Goal: Transaction & Acquisition: Purchase product/service

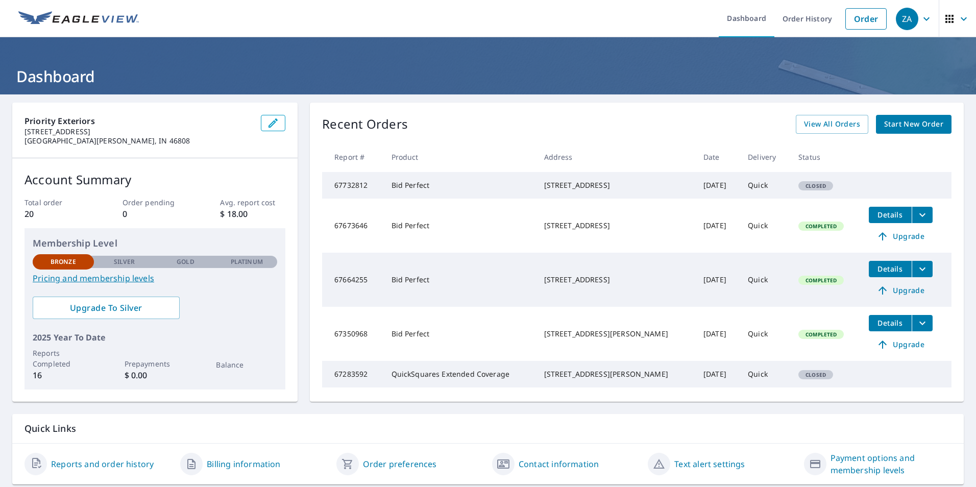
click at [894, 126] on span "Start New Order" at bounding box center [913, 124] width 59 height 13
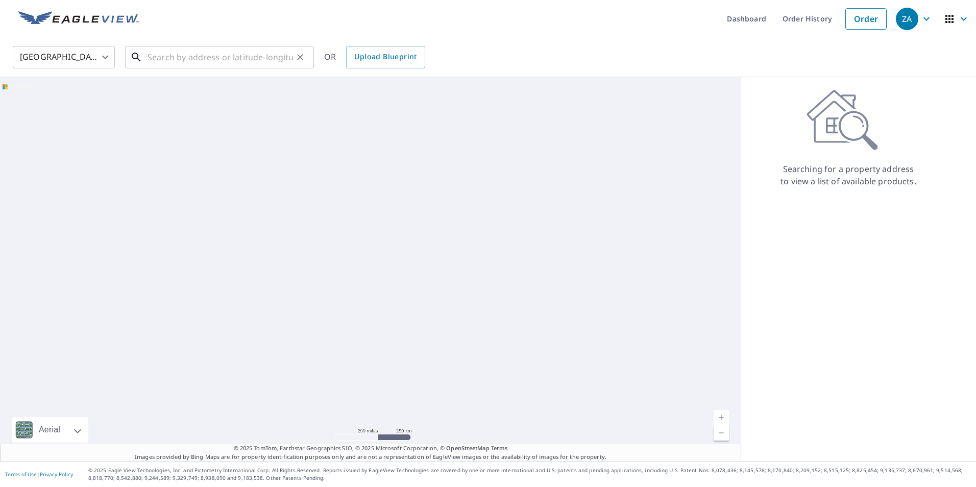
click at [243, 57] on input "text" at bounding box center [220, 57] width 145 height 29
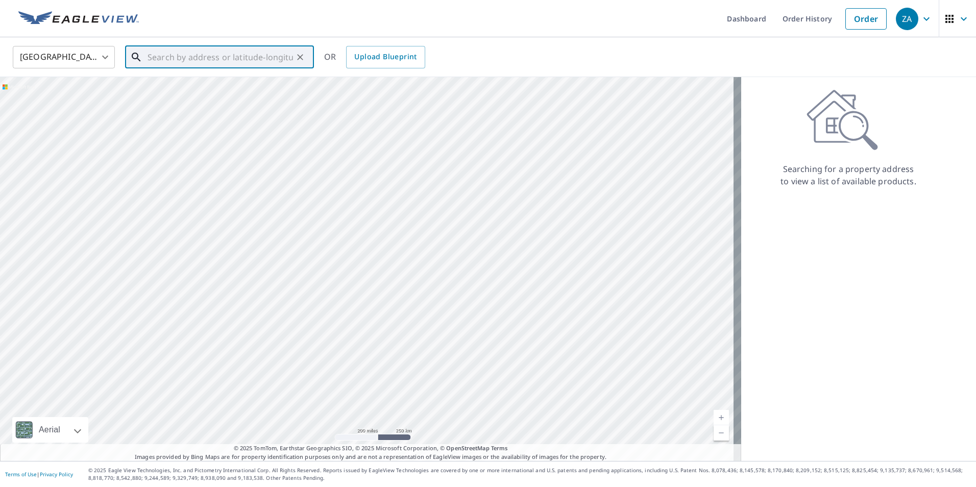
paste input "[STREET_ADDRESS][US_STATE]"
click at [260, 96] on p "[GEOGRAPHIC_DATA], IN 46567" at bounding box center [225, 98] width 160 height 10
type input "[STREET_ADDRESS]"
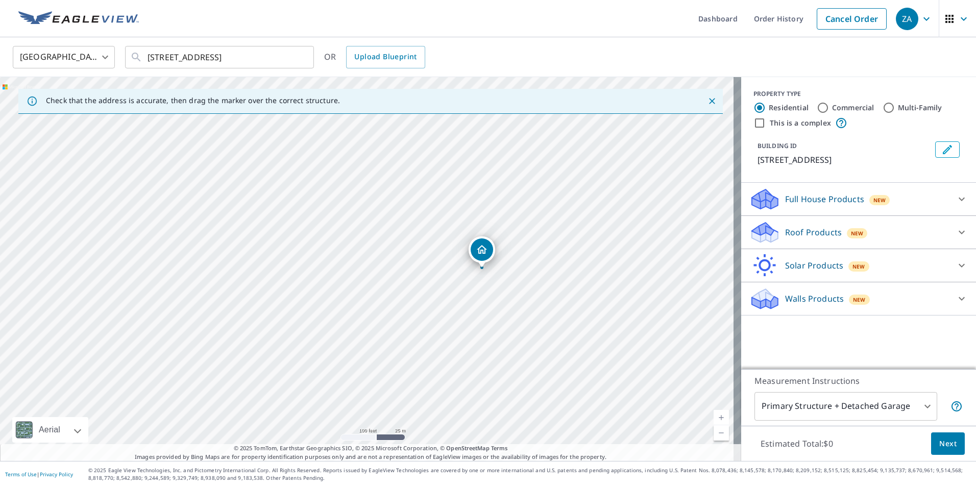
drag, startPoint x: 308, startPoint y: 282, endPoint x: 423, endPoint y: 283, distance: 114.9
click at [423, 283] on div "[STREET_ADDRESS]" at bounding box center [370, 269] width 741 height 384
click at [835, 236] on div "Roof Products New" at bounding box center [849, 233] width 200 height 24
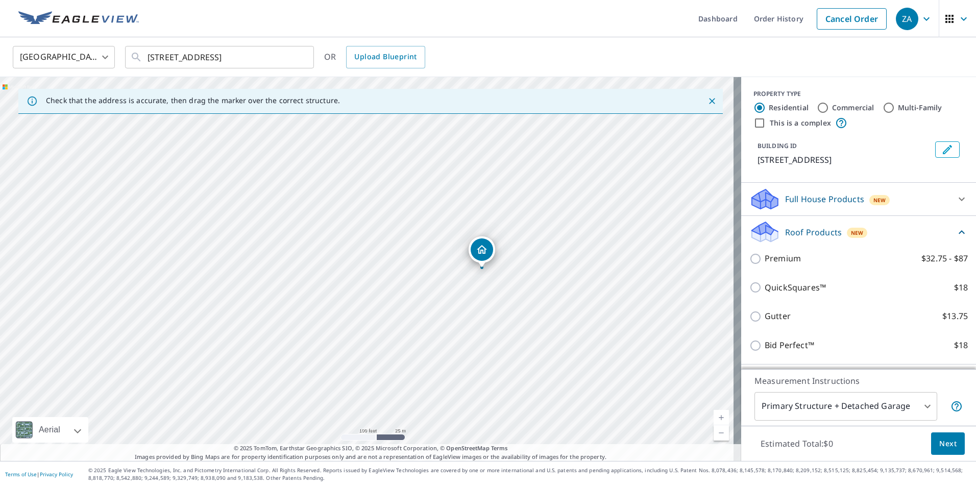
scroll to position [62, 0]
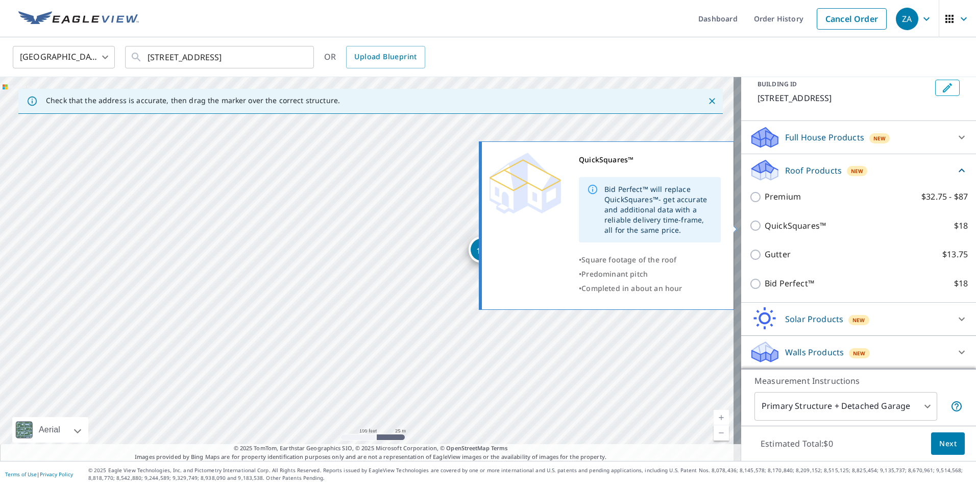
click at [769, 220] on p "QuickSquares™" at bounding box center [795, 226] width 61 height 13
click at [765, 220] on input "QuickSquares™ $18" at bounding box center [756, 226] width 15 height 12
checkbox input "true"
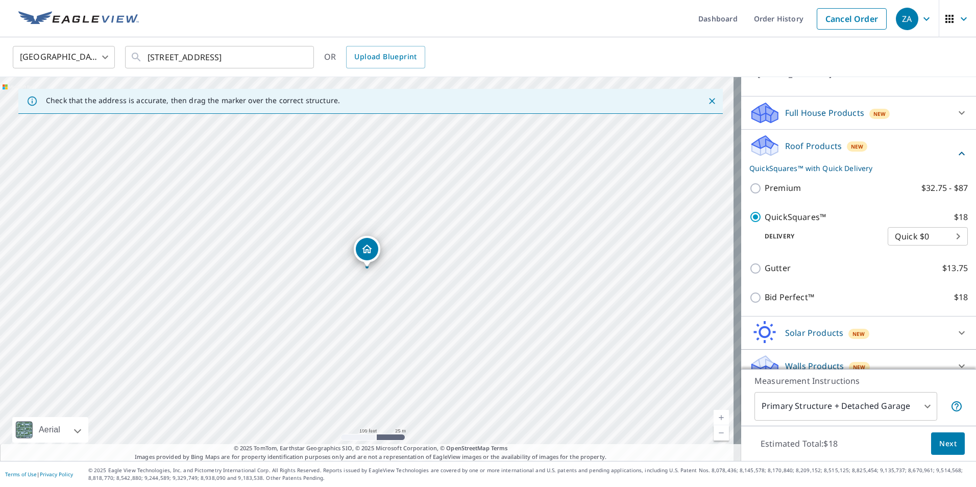
scroll to position [100, 0]
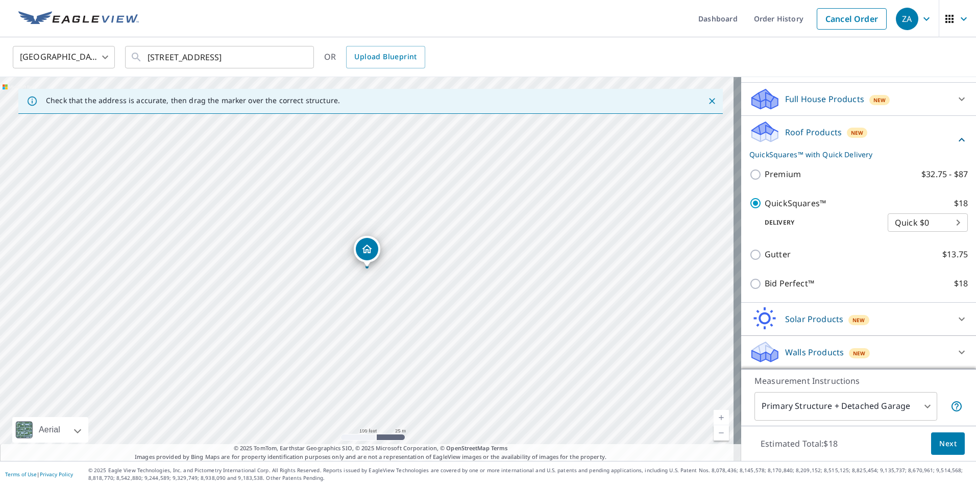
click at [931, 449] on button "Next" at bounding box center [948, 443] width 34 height 23
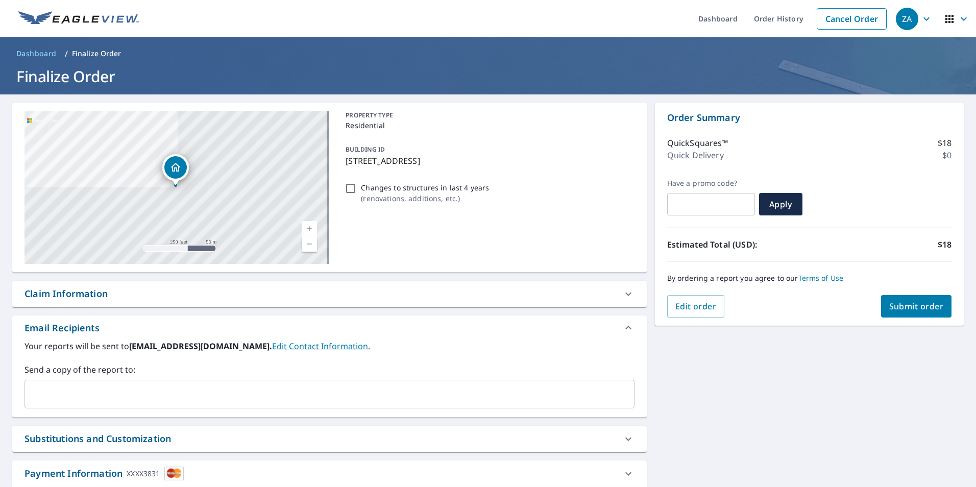
click at [901, 307] on span "Submit order" at bounding box center [916, 306] width 55 height 11
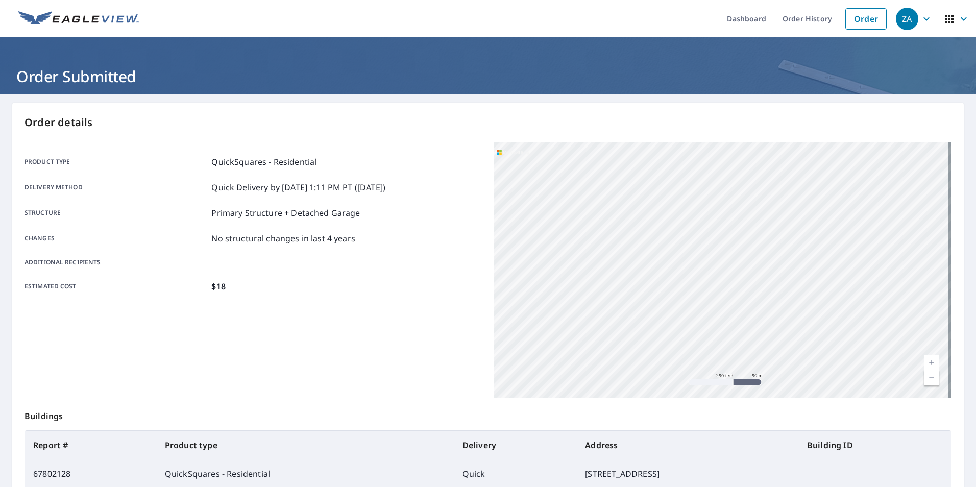
drag, startPoint x: 787, startPoint y: 210, endPoint x: 597, endPoint y: 275, distance: 200.7
click at [596, 276] on div "[STREET_ADDRESS]" at bounding box center [722, 269] width 457 height 255
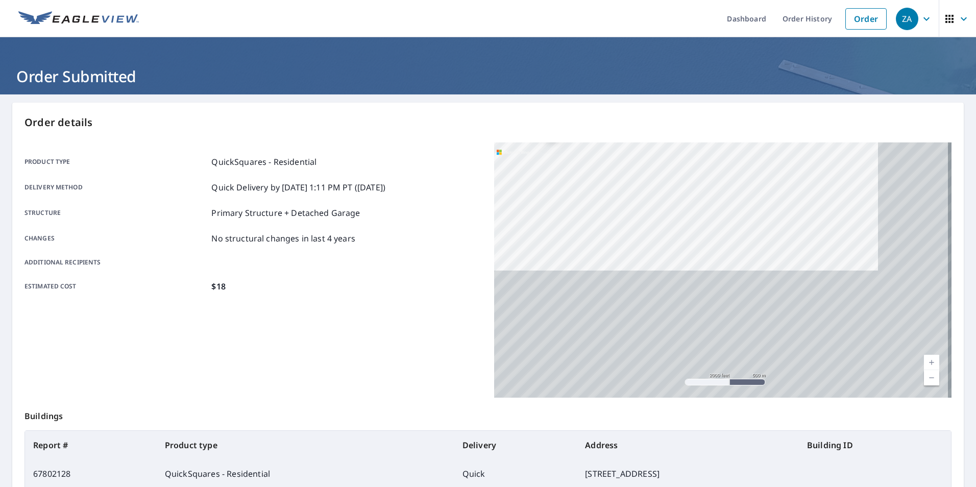
drag, startPoint x: 692, startPoint y: 299, endPoint x: 606, endPoint y: 132, distance: 187.2
click at [606, 132] on div "Order details Product type QuickSquares - Residential Delivery method Quick Del…" at bounding box center [488, 335] width 952 height 464
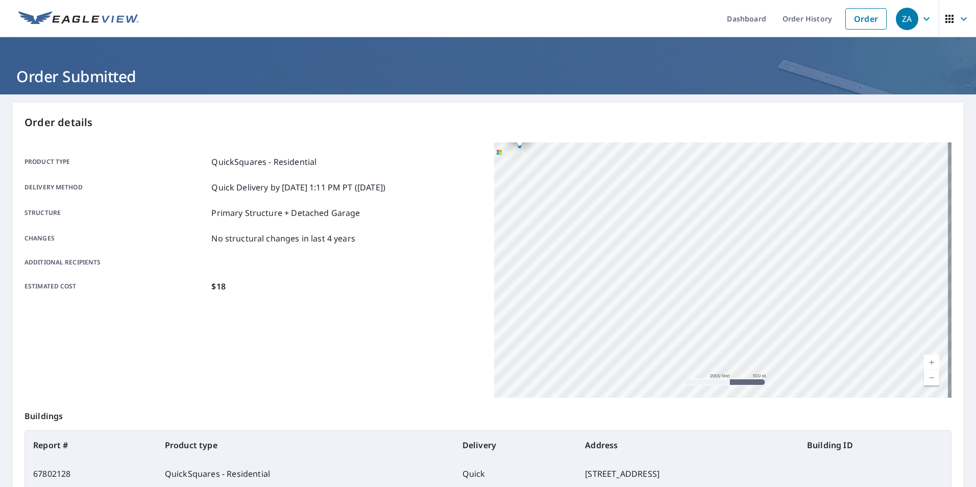
click at [581, 157] on div "[STREET_ADDRESS]" at bounding box center [722, 269] width 457 height 255
drag, startPoint x: 723, startPoint y: 313, endPoint x: 631, endPoint y: 237, distance: 119.3
click at [631, 237] on div "[STREET_ADDRESS]" at bounding box center [722, 269] width 457 height 255
drag, startPoint x: 657, startPoint y: 267, endPoint x: 627, endPoint y: 261, distance: 30.1
click at [627, 261] on div "[STREET_ADDRESS]" at bounding box center [722, 269] width 457 height 255
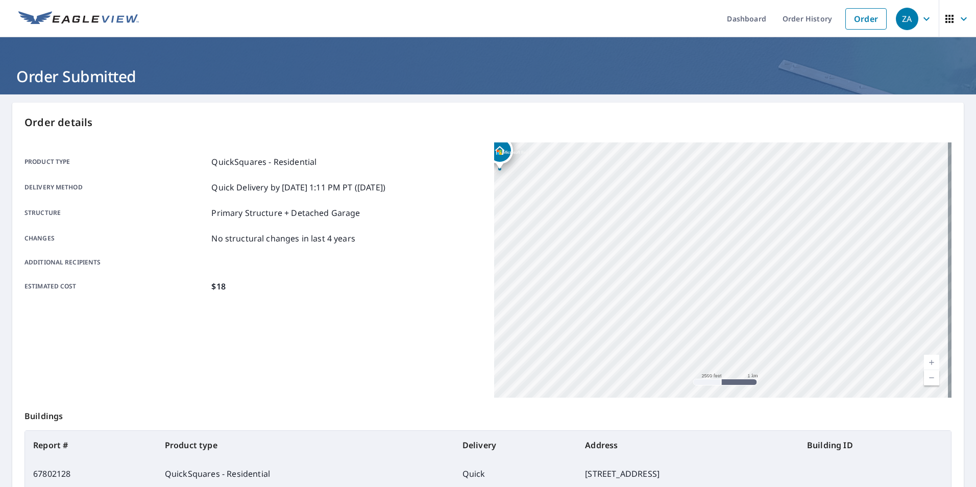
drag, startPoint x: 640, startPoint y: 220, endPoint x: 656, endPoint y: 272, distance: 53.8
click at [656, 272] on div "[STREET_ADDRESS]" at bounding box center [722, 269] width 457 height 255
drag, startPoint x: 688, startPoint y: 310, endPoint x: 630, endPoint y: 252, distance: 81.6
click at [630, 252] on div "[STREET_ADDRESS]" at bounding box center [722, 269] width 457 height 255
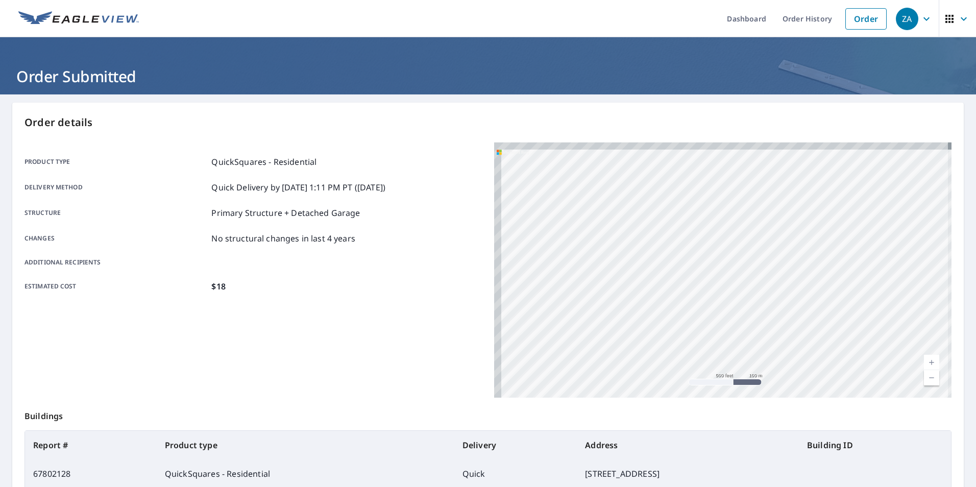
drag, startPoint x: 646, startPoint y: 277, endPoint x: 832, endPoint y: 334, distance: 194.6
click at [832, 334] on div "[STREET_ADDRESS]" at bounding box center [722, 269] width 457 height 255
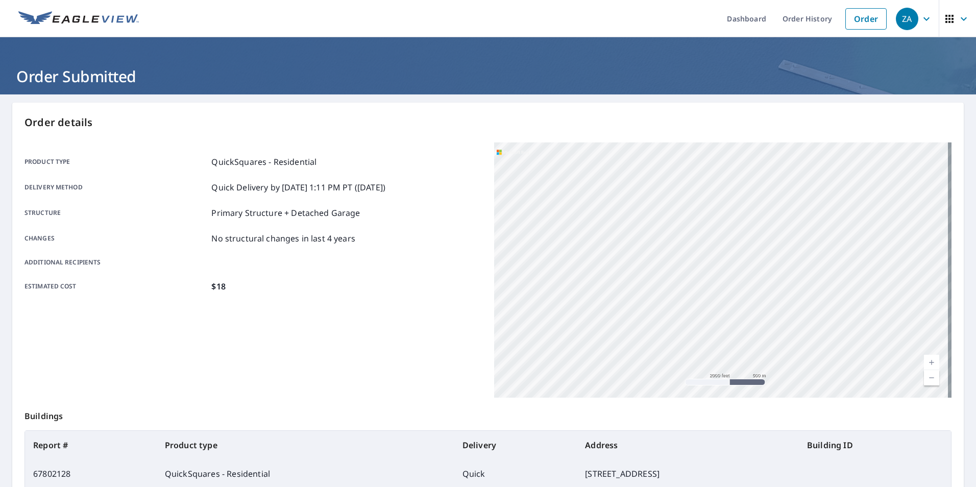
drag, startPoint x: 665, startPoint y: 273, endPoint x: 657, endPoint y: 280, distance: 11.2
click at [657, 280] on div "[STREET_ADDRESS]" at bounding box center [722, 269] width 457 height 255
drag, startPoint x: 618, startPoint y: 205, endPoint x: 693, endPoint y: 308, distance: 127.8
click at [693, 308] on div "[STREET_ADDRESS]" at bounding box center [722, 269] width 457 height 255
drag, startPoint x: 626, startPoint y: 278, endPoint x: 705, endPoint y: 316, distance: 86.5
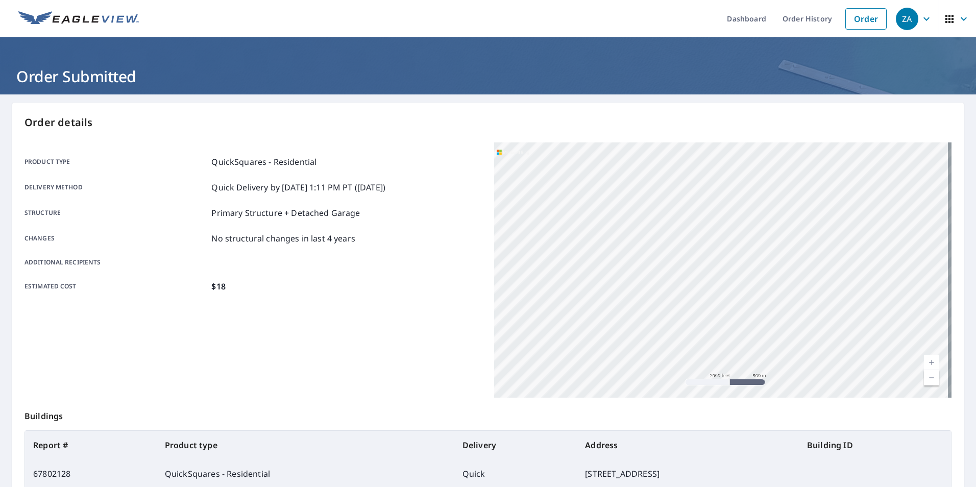
click at [705, 316] on div "[STREET_ADDRESS]" at bounding box center [722, 269] width 457 height 255
drag, startPoint x: 630, startPoint y: 287, endPoint x: 721, endPoint y: 324, distance: 98.2
click at [721, 324] on div "[STREET_ADDRESS]" at bounding box center [722, 269] width 457 height 255
drag, startPoint x: 608, startPoint y: 318, endPoint x: 763, endPoint y: 348, distance: 158.1
click at [763, 348] on div "[STREET_ADDRESS]" at bounding box center [722, 269] width 457 height 255
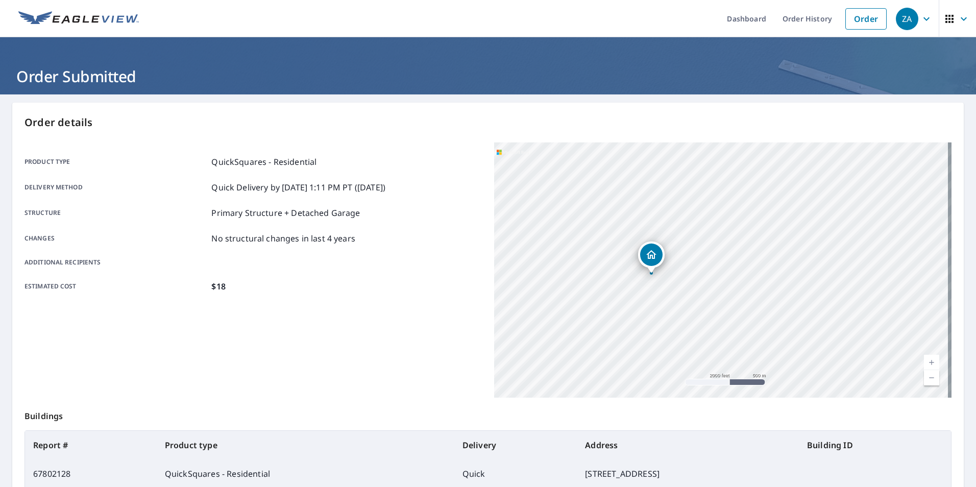
drag, startPoint x: 729, startPoint y: 217, endPoint x: 729, endPoint y: 307, distance: 89.9
click at [729, 307] on div "[STREET_ADDRESS]" at bounding box center [722, 269] width 457 height 255
drag, startPoint x: 782, startPoint y: 317, endPoint x: 656, endPoint y: 165, distance: 197.2
click at [655, 165] on div "[STREET_ADDRESS]" at bounding box center [722, 269] width 457 height 255
drag, startPoint x: 733, startPoint y: 293, endPoint x: 636, endPoint y: 247, distance: 106.9
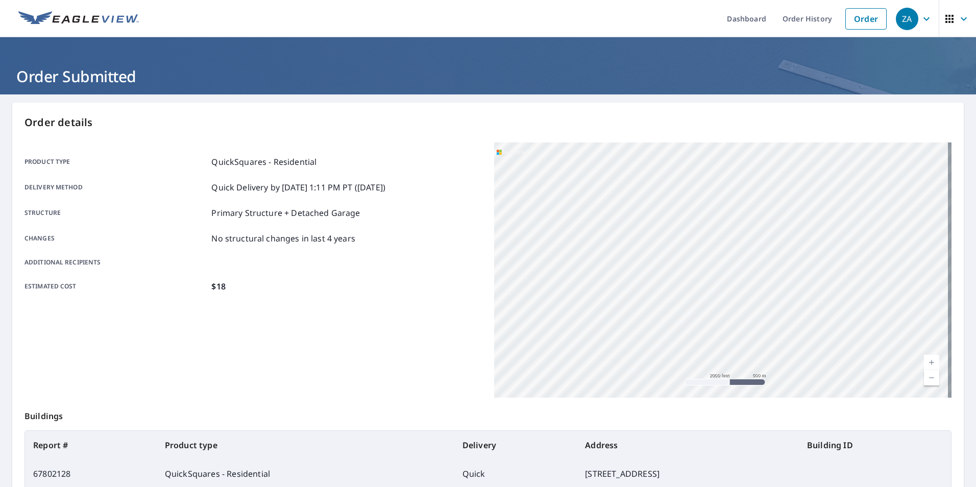
click at [636, 247] on div "[STREET_ADDRESS]" at bounding box center [722, 269] width 457 height 255
drag, startPoint x: 689, startPoint y: 274, endPoint x: 567, endPoint y: 203, distance: 141.4
click at [567, 203] on div "[STREET_ADDRESS]" at bounding box center [722, 269] width 457 height 255
drag, startPoint x: 657, startPoint y: 277, endPoint x: 666, endPoint y: 190, distance: 87.2
click at [666, 190] on div "[STREET_ADDRESS]" at bounding box center [722, 269] width 457 height 255
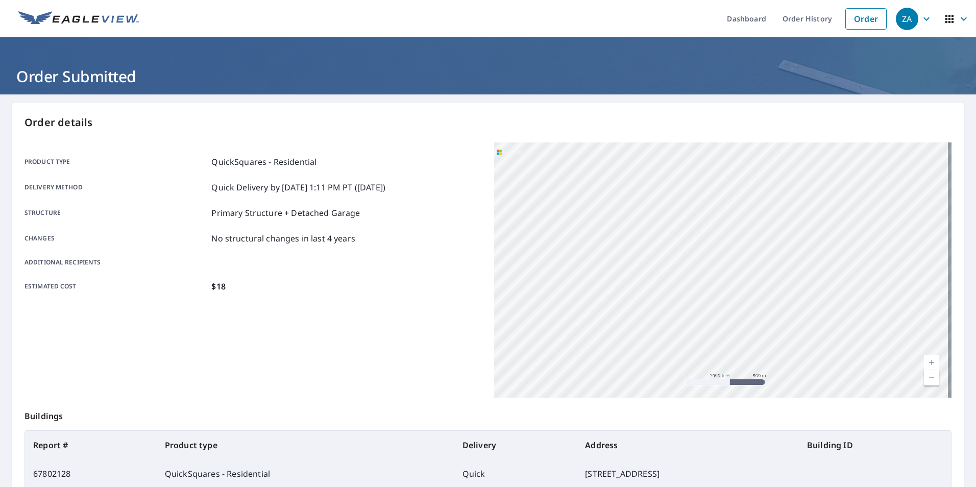
drag, startPoint x: 689, startPoint y: 204, endPoint x: 624, endPoint y: 321, distance: 133.9
click at [624, 321] on div "[STREET_ADDRESS]" at bounding box center [722, 269] width 457 height 255
drag, startPoint x: 605, startPoint y: 216, endPoint x: 641, endPoint y: 279, distance: 72.3
click at [641, 279] on div "[STREET_ADDRESS]" at bounding box center [722, 269] width 457 height 255
drag, startPoint x: 610, startPoint y: 237, endPoint x: 659, endPoint y: 253, distance: 50.9
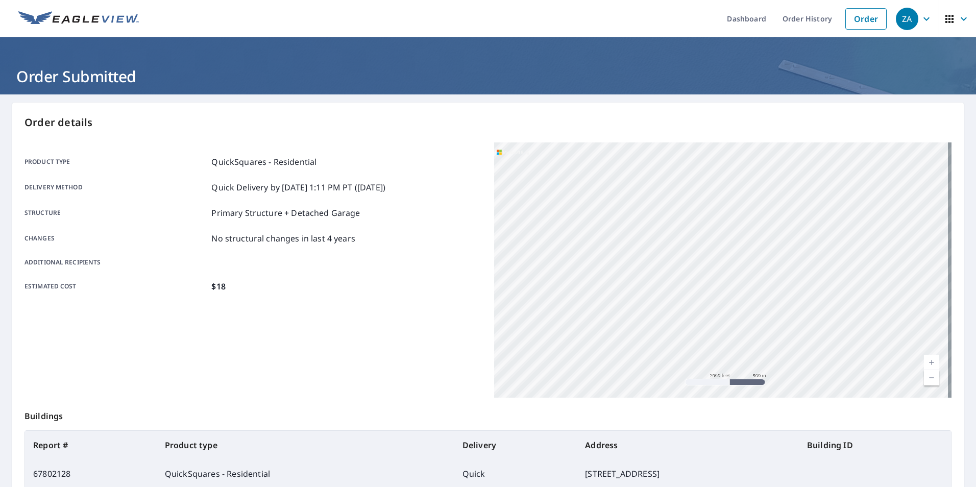
click at [657, 258] on div "[STREET_ADDRESS]" at bounding box center [722, 269] width 457 height 255
